Goal: Task Accomplishment & Management: Use online tool/utility

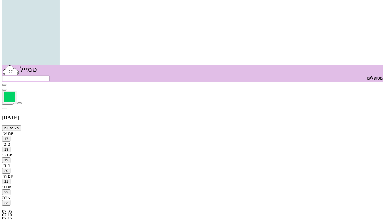
scroll to position [0, 0]
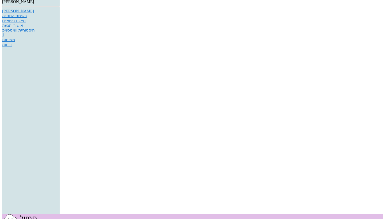
scroll to position [8, 0]
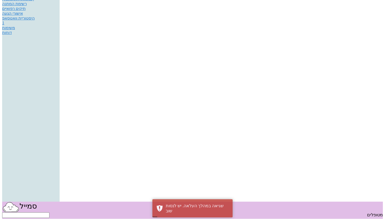
scroll to position [19, 0]
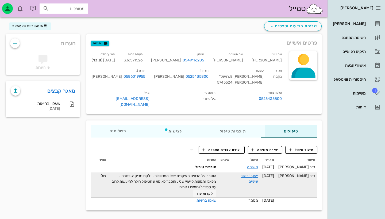
scroll to position [19, 0]
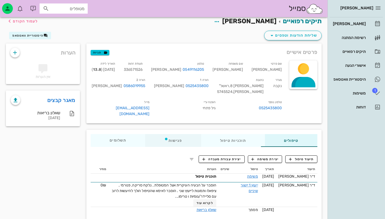
scroll to position [3, 0]
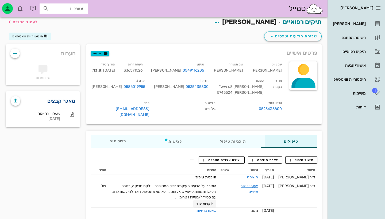
click at [55, 102] on link "מאגר קבצים" at bounding box center [61, 101] width 28 height 9
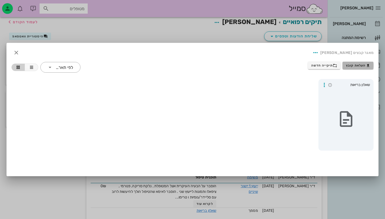
click at [349, 64] on span "העלאת קובץ" at bounding box center [358, 65] width 24 height 4
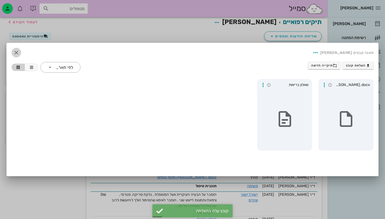
click at [17, 51] on icon "button" at bounding box center [16, 52] width 6 height 6
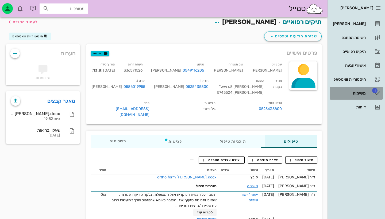
click at [356, 92] on div "משימות" at bounding box center [349, 93] width 34 height 4
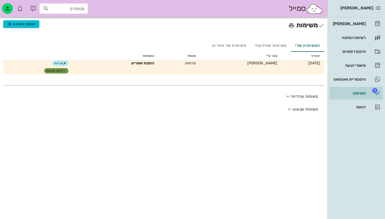
click at [60, 70] on span "סימון שבוצע" at bounding box center [56, 70] width 20 height 3
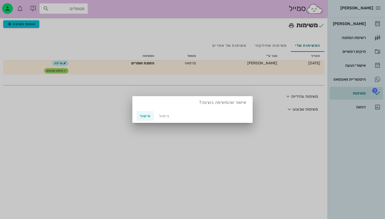
click at [147, 115] on span "אישור" at bounding box center [145, 116] width 13 height 5
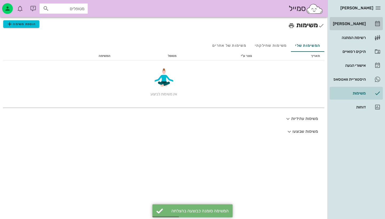
click at [340, 28] on div "[PERSON_NAME]" at bounding box center [349, 24] width 34 height 9
